Goal: Transaction & Acquisition: Download file/media

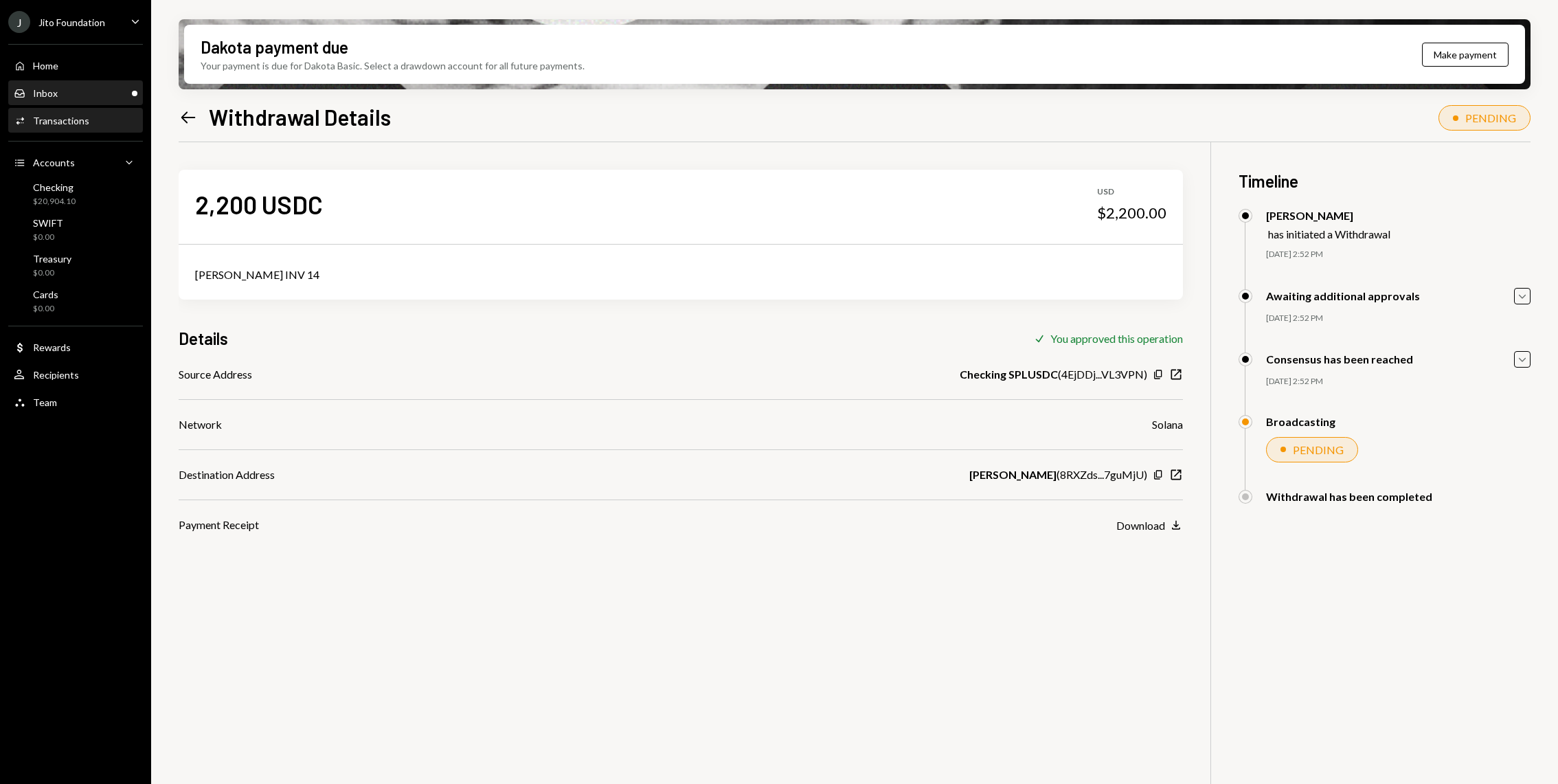
click at [96, 93] on div "Inbox Inbox" at bounding box center [75, 93] width 123 height 13
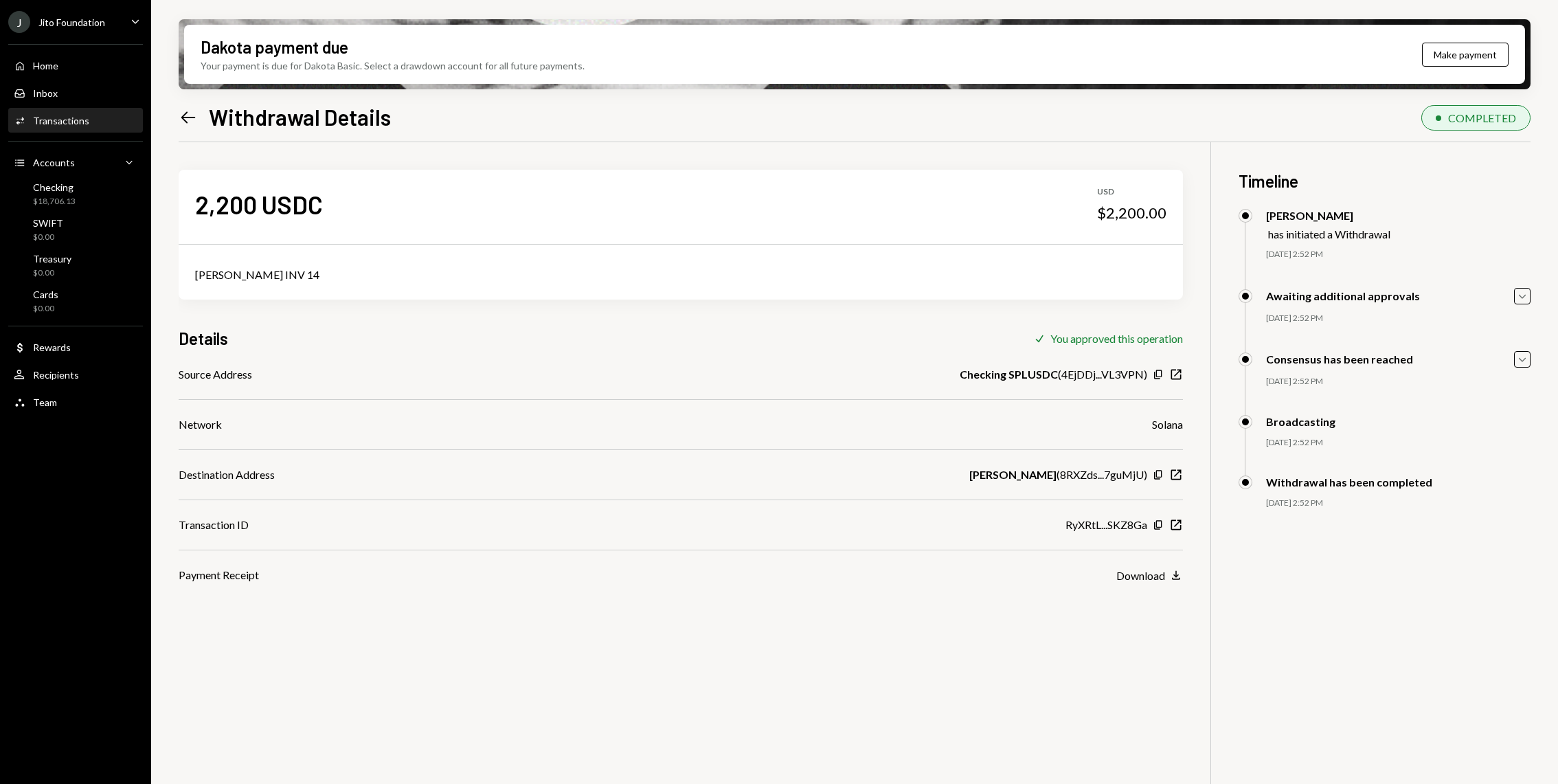
click at [1139, 567] on div "Download Download" at bounding box center [1149, 575] width 67 height 17
click at [1138, 576] on div "Download" at bounding box center [1140, 575] width 49 height 13
